Goal: Task Accomplishment & Management: Use online tool/utility

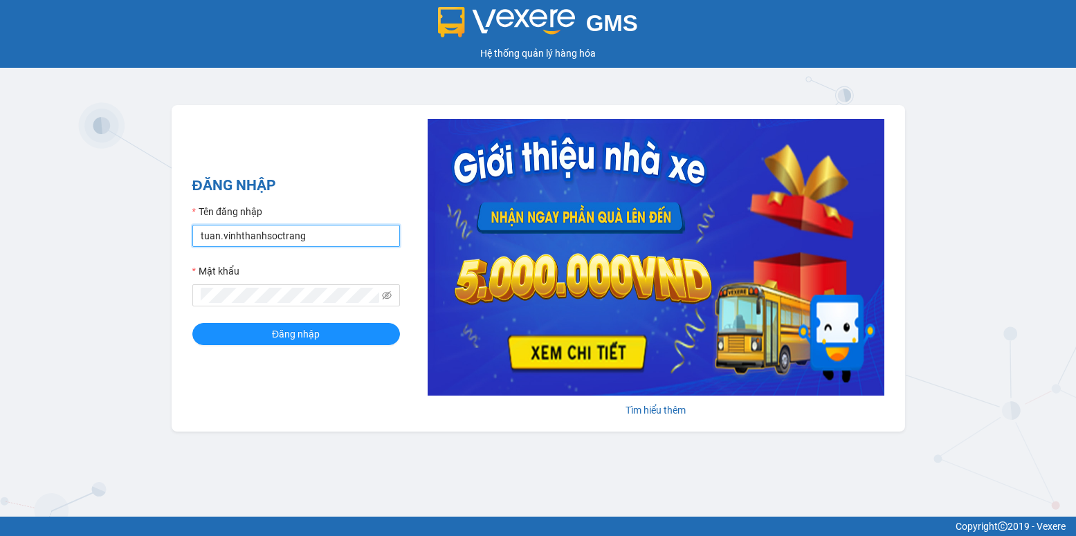
drag, startPoint x: 219, startPoint y: 237, endPoint x: 195, endPoint y: 240, distance: 23.7
click at [195, 240] on input "tuan.vinhthanhsoctrang" at bounding box center [296, 236] width 208 height 22
type input "quanly.vinhthanhsoctrang"
click at [156, 296] on div "GMS Hệ thống quản lý hàng hóa ĐĂNG NHẬP Tên đăng nhập quanly.vinhthanhsoctrang …" at bounding box center [538, 258] width 1076 height 517
click at [244, 331] on button "Đăng nhập" at bounding box center [296, 334] width 208 height 22
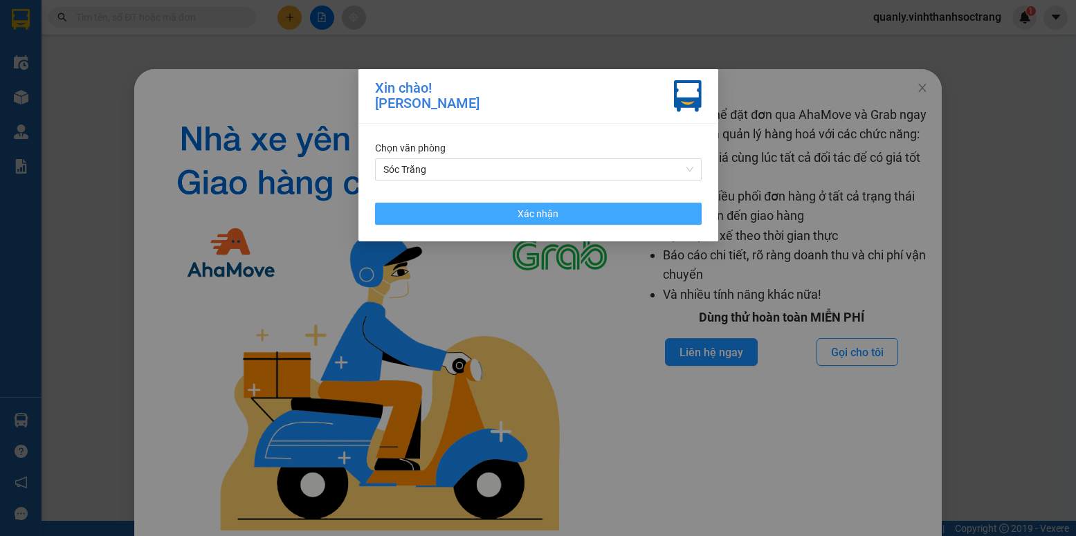
click at [543, 216] on span "Xác nhận" at bounding box center [538, 213] width 41 height 15
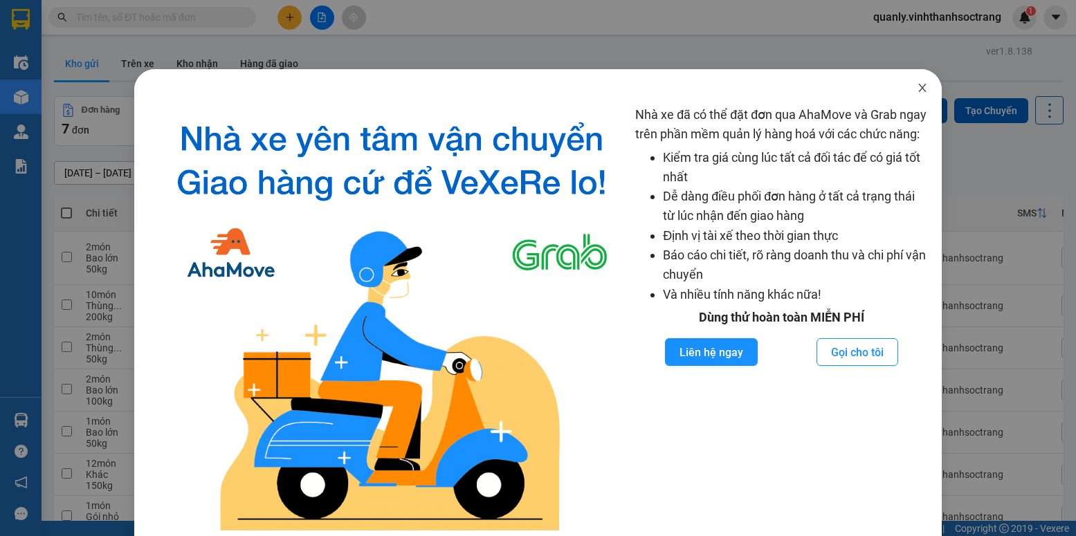
click at [917, 90] on icon "close" at bounding box center [922, 87] width 11 height 11
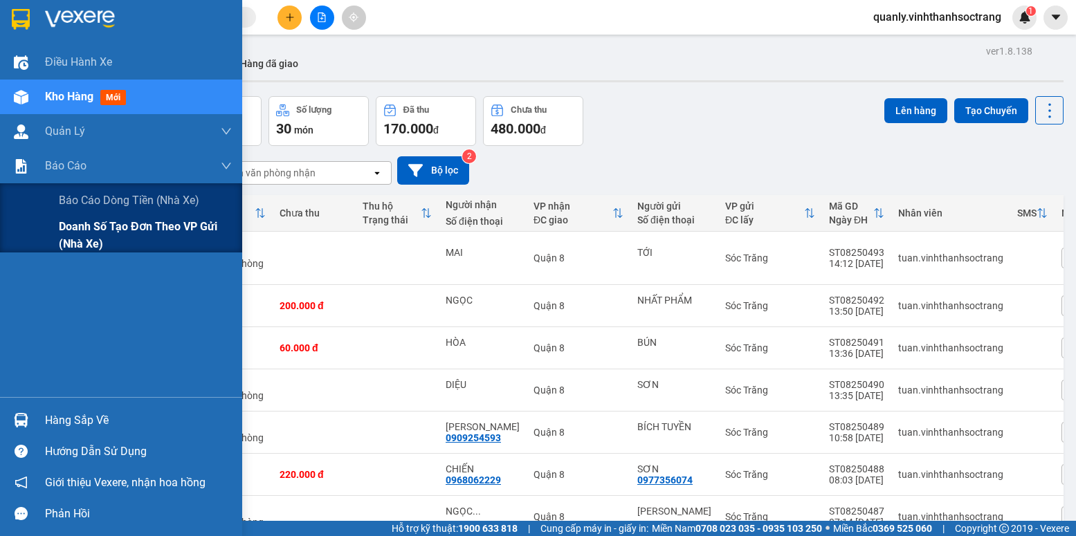
click at [82, 234] on span "Doanh số tạo đơn theo VP gửi (nhà xe)" at bounding box center [145, 235] width 173 height 35
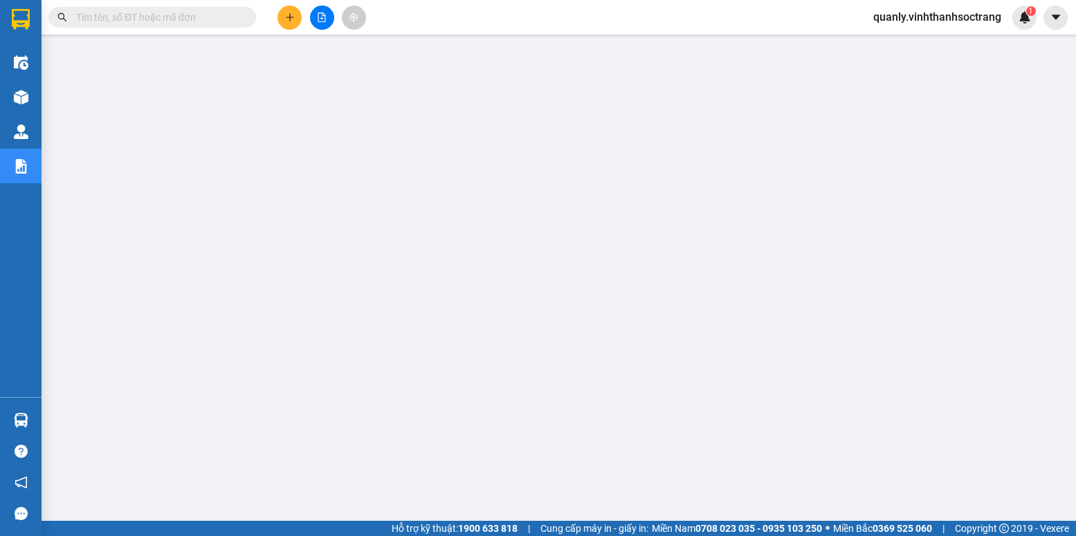
click at [117, 15] on input "text" at bounding box center [157, 17] width 163 height 15
paste input "HUỲNH QUANG"
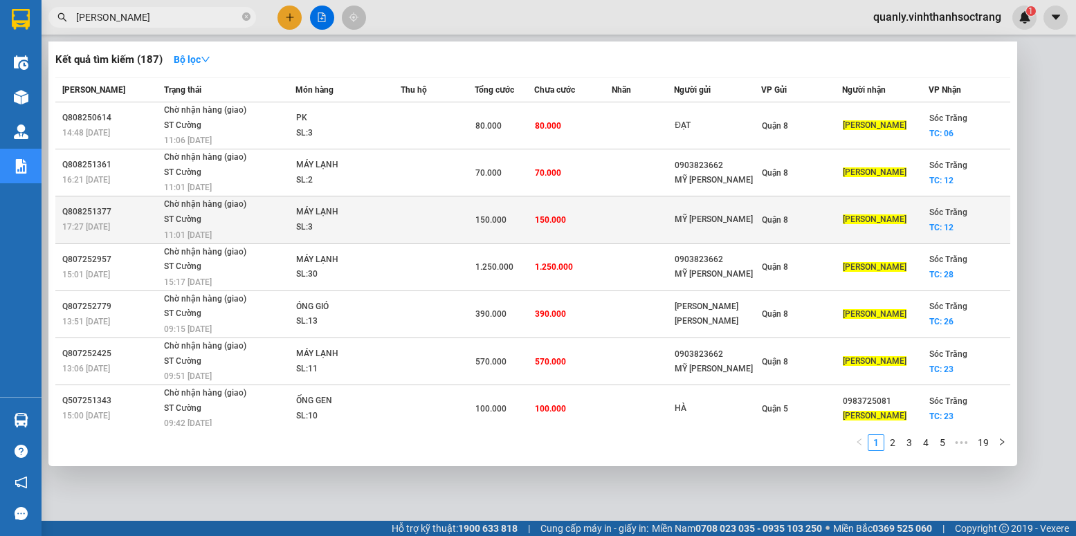
type input "HUỲNH QUANG"
click at [584, 210] on td "150.000" at bounding box center [573, 220] width 78 height 47
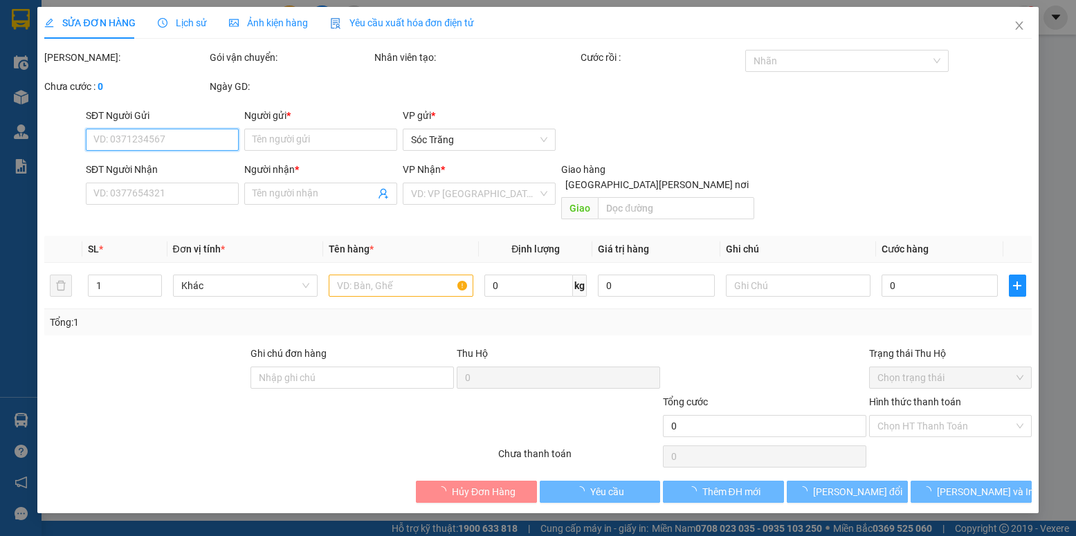
type input "MỸ KIẾN ANH"
type input "HUỲNH QUANG"
checkbox input "true"
type input "12"
type input "150.000"
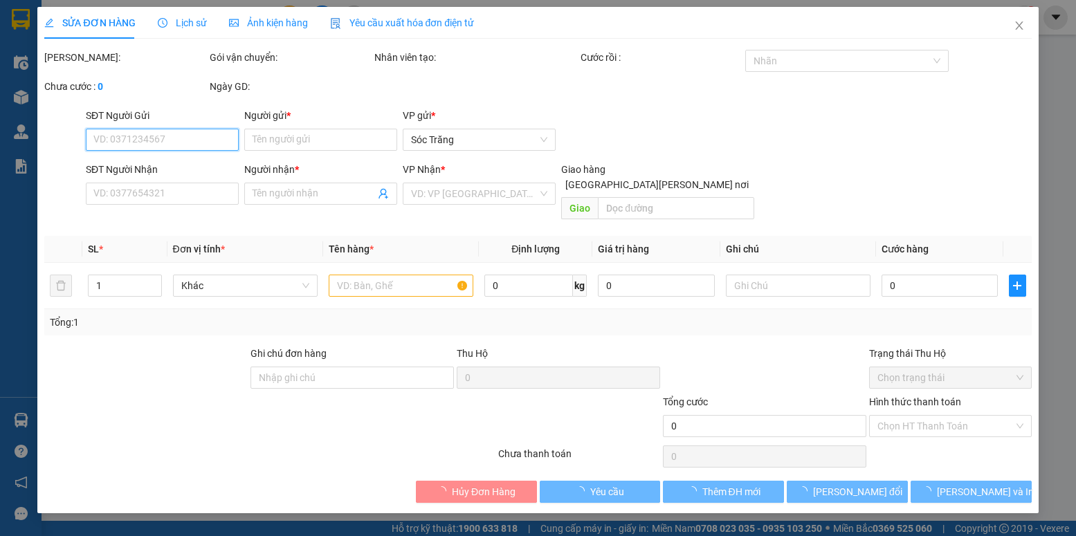
type input "150.000"
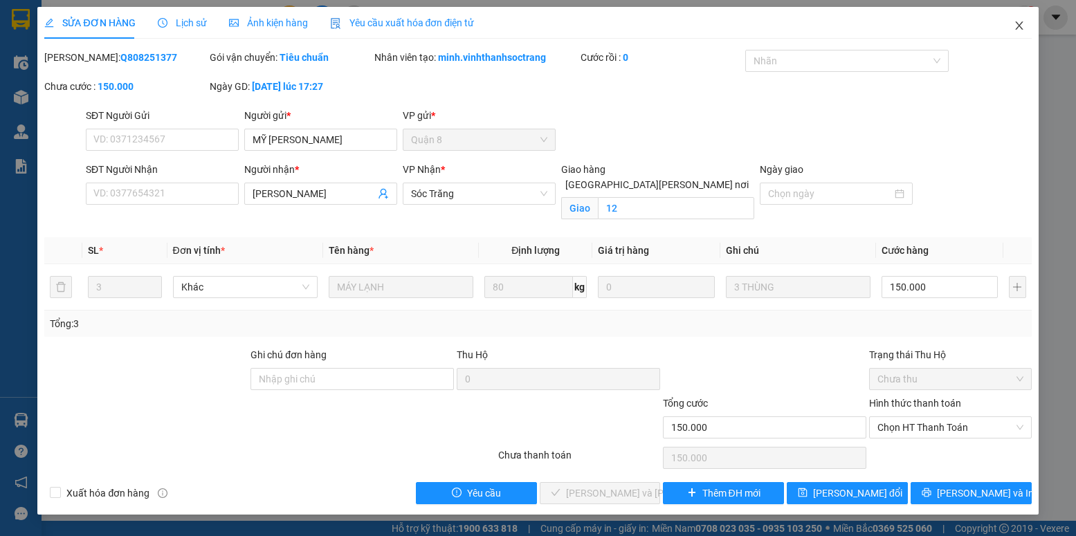
click at [1014, 28] on icon "close" at bounding box center [1019, 25] width 11 height 11
